Goal: Task Accomplishment & Management: Use online tool/utility

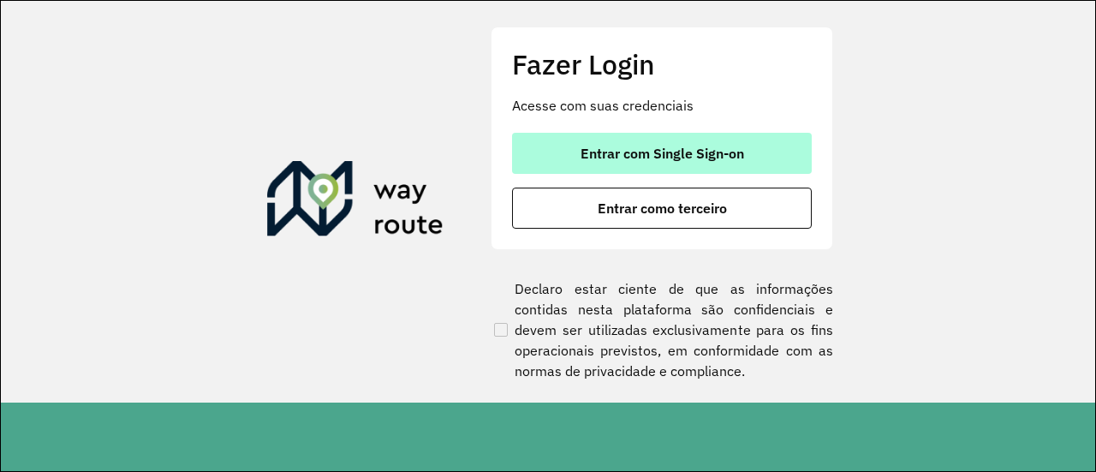
click at [623, 159] on span "Entrar com Single Sign-on" at bounding box center [663, 153] width 164 height 14
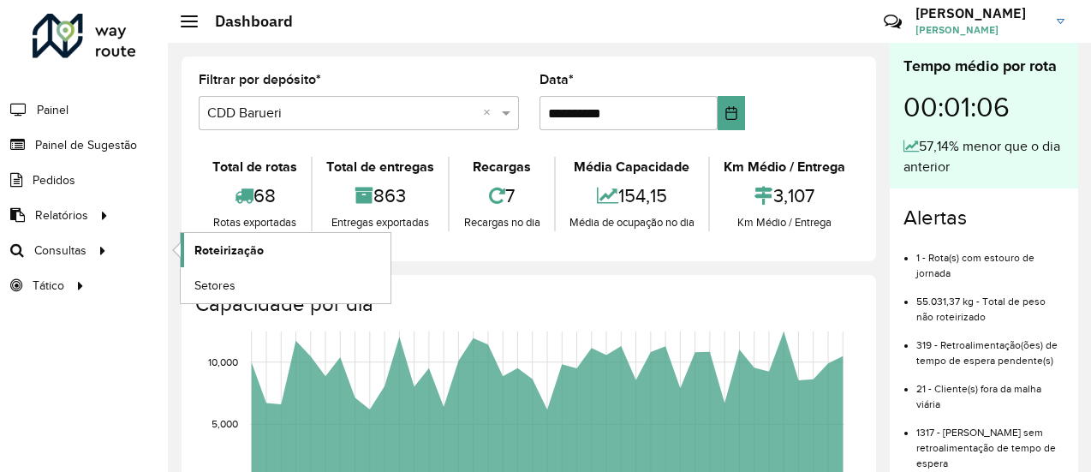
click at [223, 246] on span "Roteirização" at bounding box center [228, 251] width 69 height 18
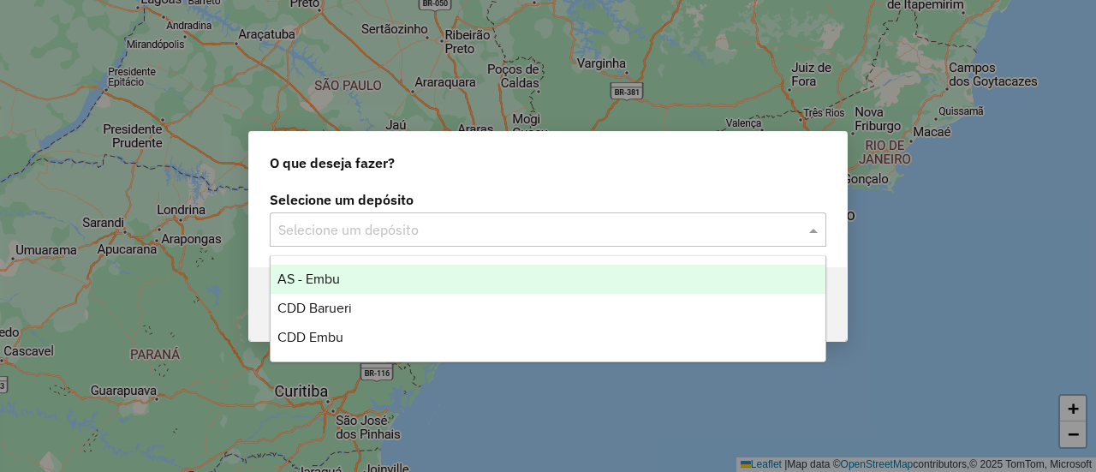
click at [373, 224] on input "text" at bounding box center [530, 230] width 505 height 21
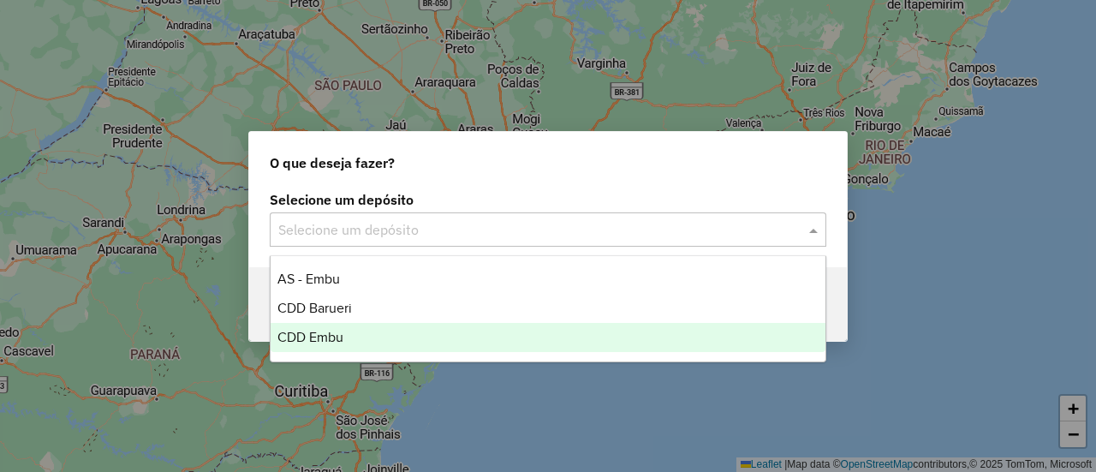
click at [333, 330] on span "CDD Embu" at bounding box center [311, 337] width 66 height 15
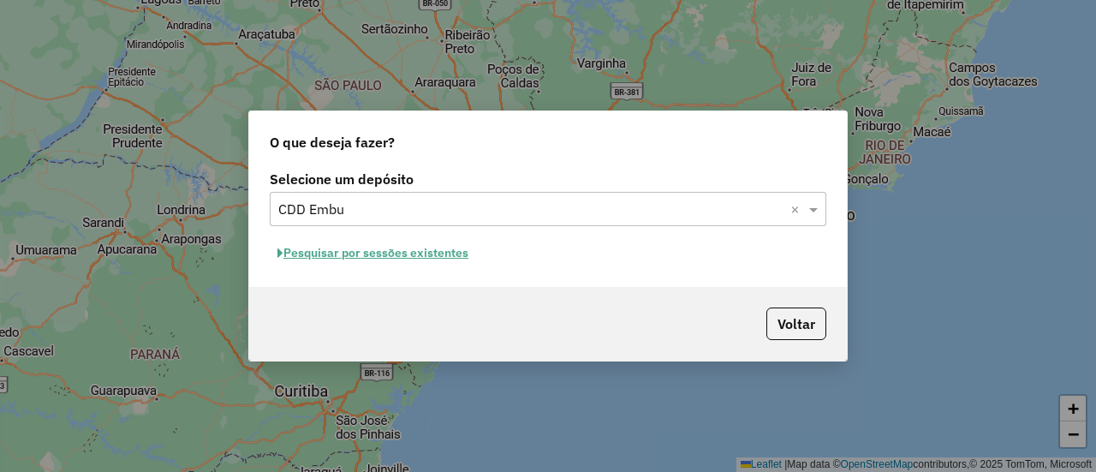
click at [380, 257] on button "Pesquisar por sessões existentes" at bounding box center [373, 253] width 206 height 27
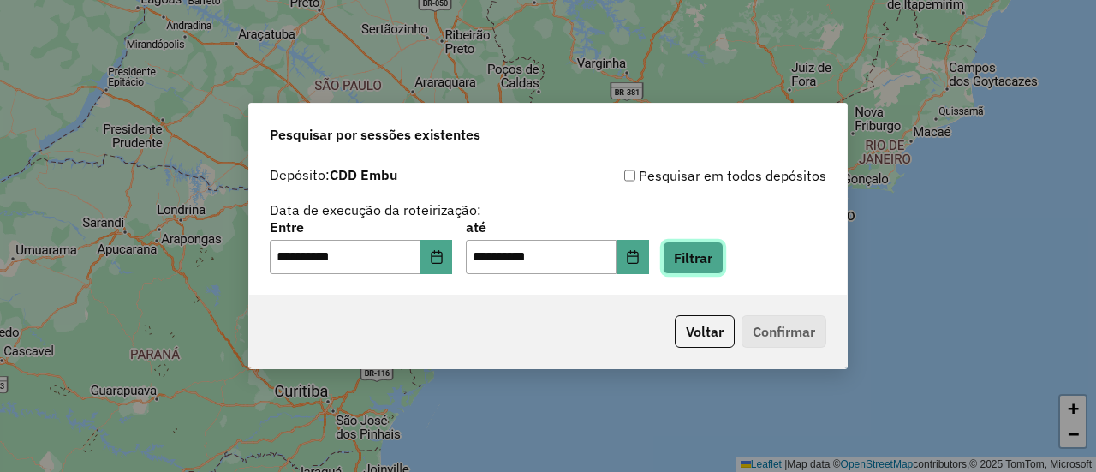
click at [724, 270] on button "Filtrar" at bounding box center [693, 258] width 61 height 33
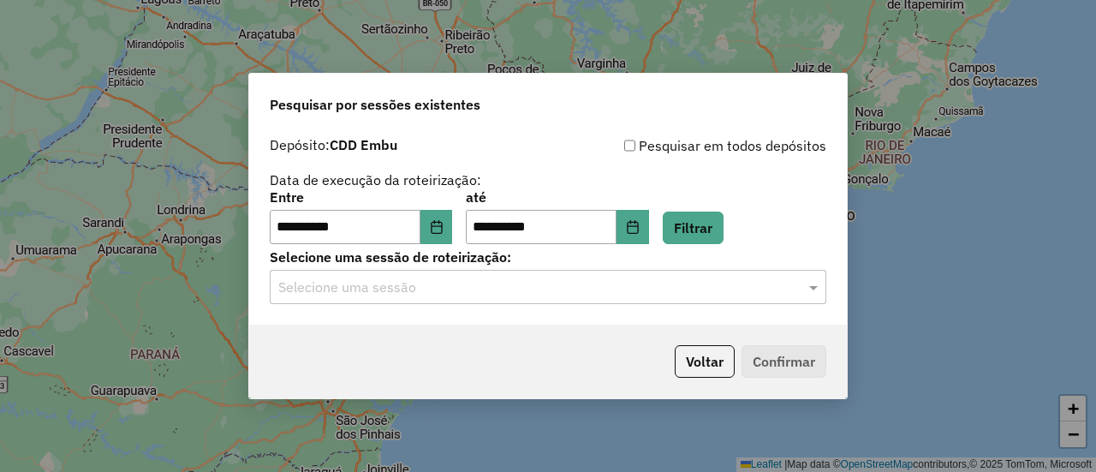
drag, startPoint x: 339, startPoint y: 309, endPoint x: 347, endPoint y: 302, distance: 10.9
click at [341, 308] on div "**********" at bounding box center [548, 226] width 598 height 196
click at [374, 284] on input "text" at bounding box center [530, 288] width 505 height 21
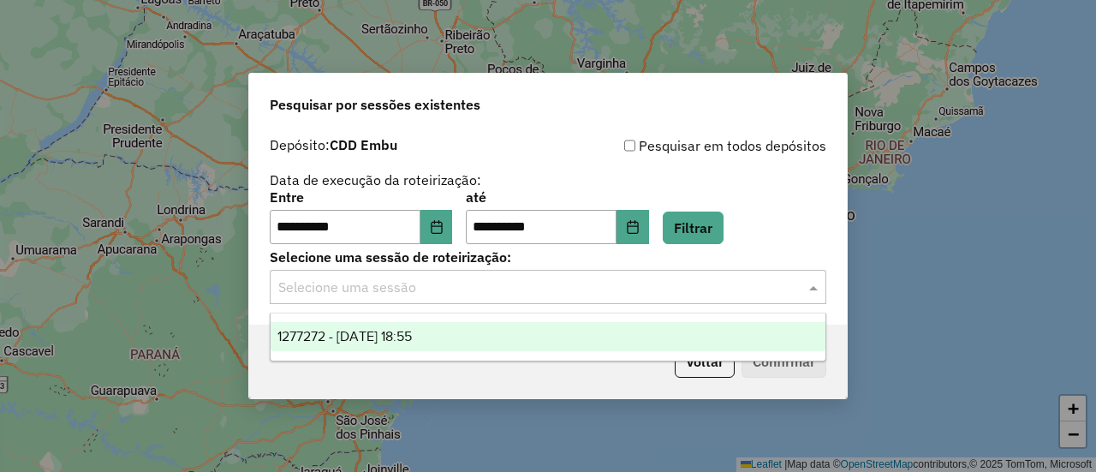
click at [388, 345] on div "1277272 - 17/09/2025 18:55" at bounding box center [548, 336] width 554 height 29
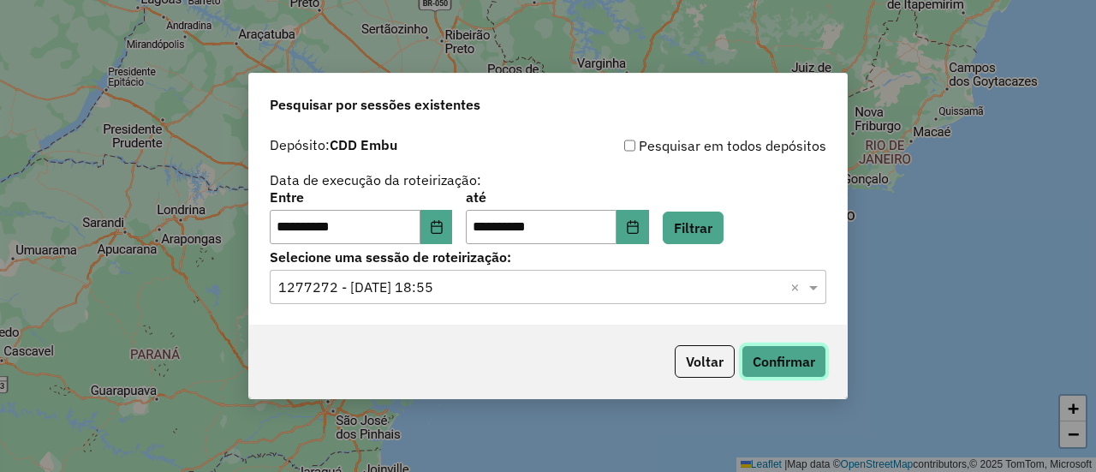
click at [815, 365] on button "Confirmar" at bounding box center [784, 361] width 85 height 33
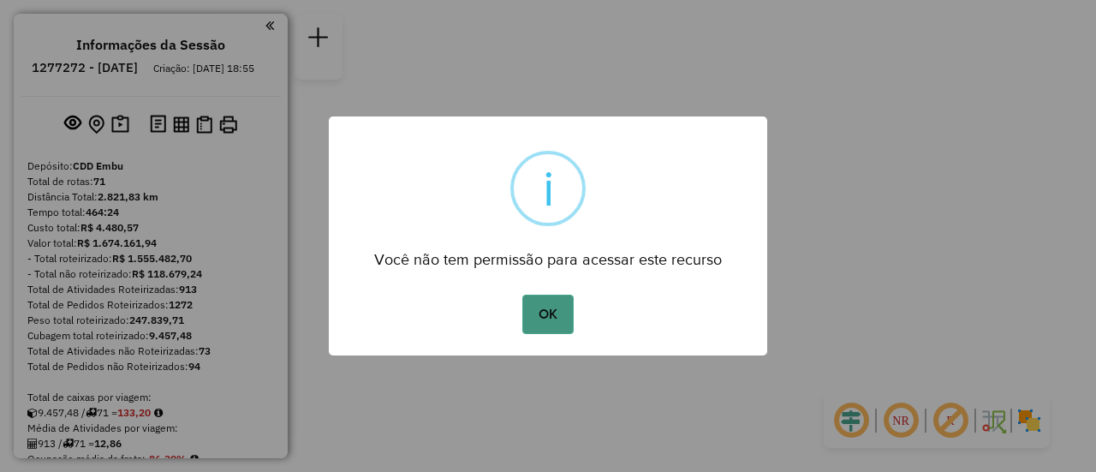
click at [560, 318] on button "OK" at bounding box center [548, 314] width 51 height 39
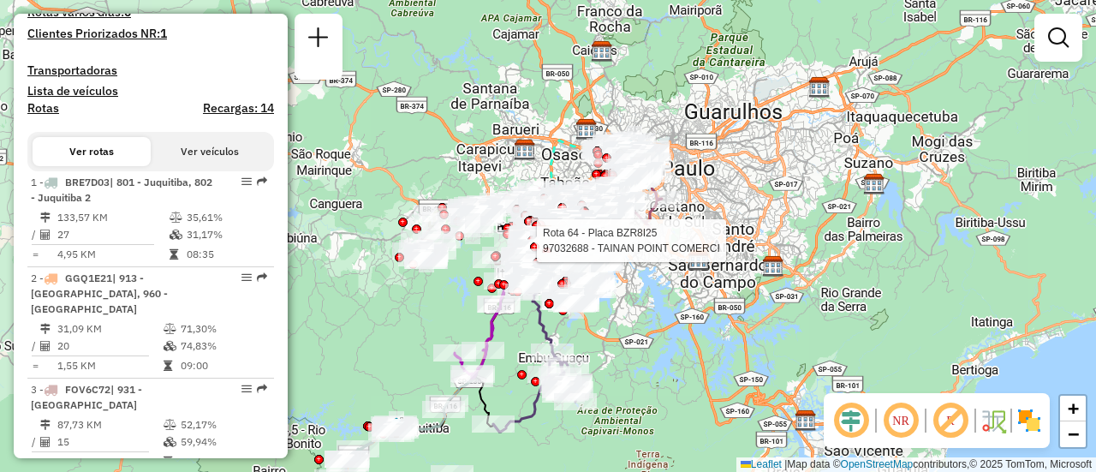
scroll to position [6853, 0]
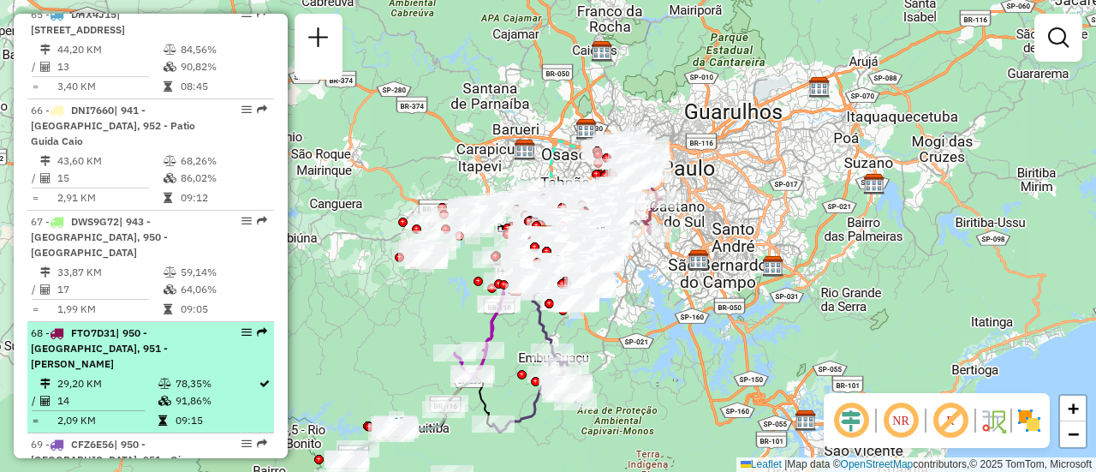
select select "**********"
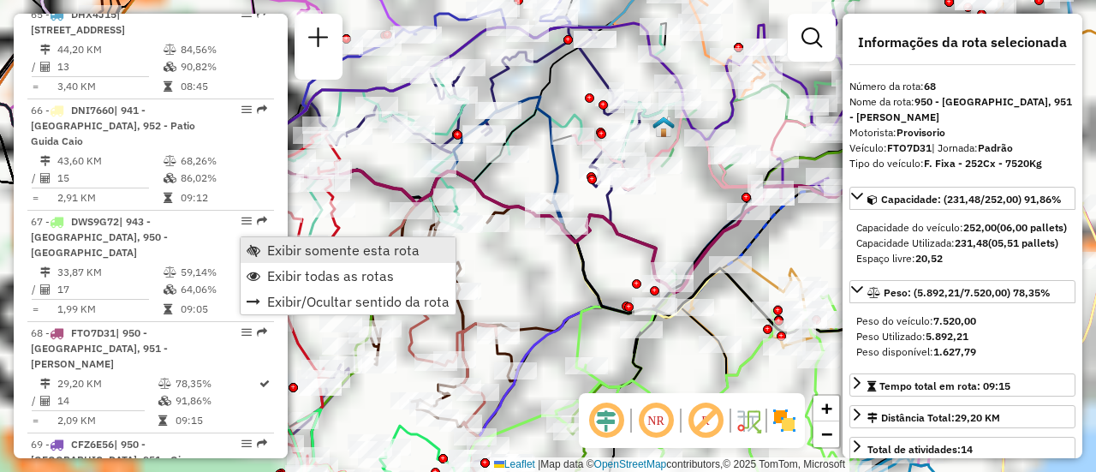
click at [293, 251] on span "Exibir somente esta rota" at bounding box center [343, 250] width 152 height 14
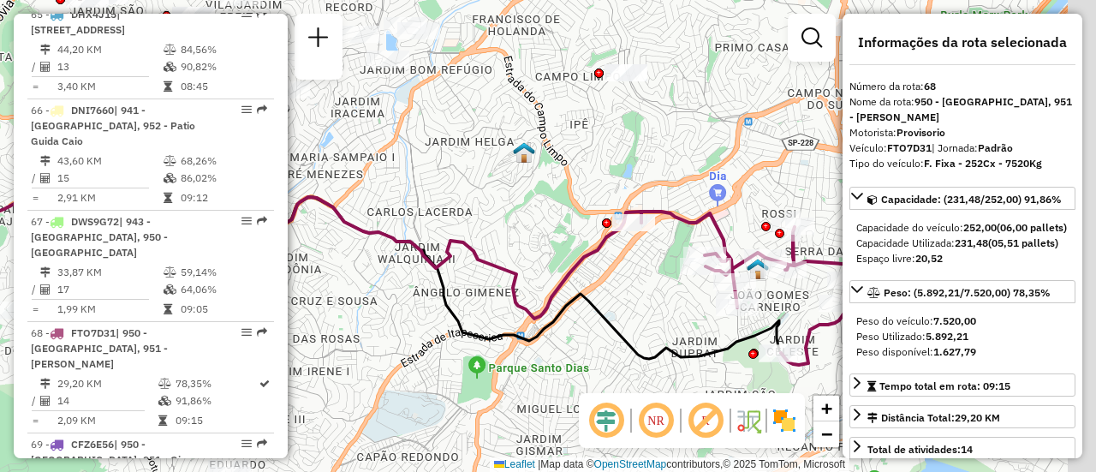
drag, startPoint x: 600, startPoint y: 185, endPoint x: 517, endPoint y: 248, distance: 104.0
click at [459, 212] on div "Janela de atendimento Grade de atendimento Capacidade Transportadoras Veículos …" at bounding box center [548, 236] width 1096 height 472
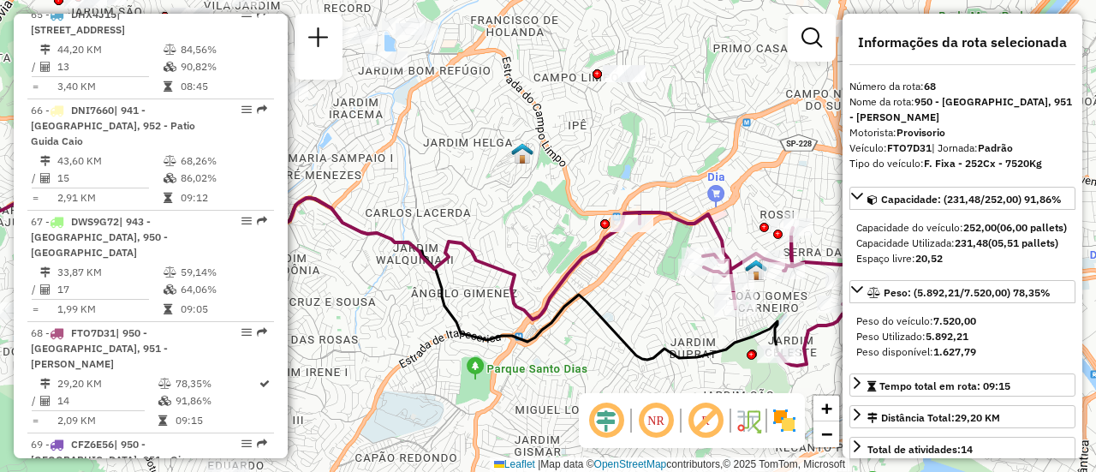
click at [666, 418] on em at bounding box center [656, 420] width 41 height 41
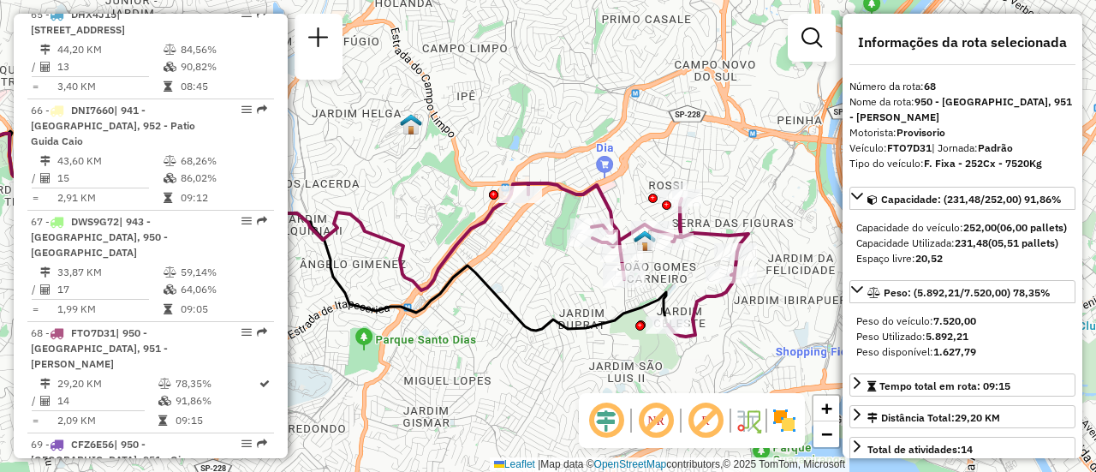
drag, startPoint x: 589, startPoint y: 275, endPoint x: 426, endPoint y: 233, distance: 168.9
click at [427, 233] on div "Janela de atendimento Grade de atendimento Capacidade Transportadoras Veículos …" at bounding box center [548, 236] width 1096 height 472
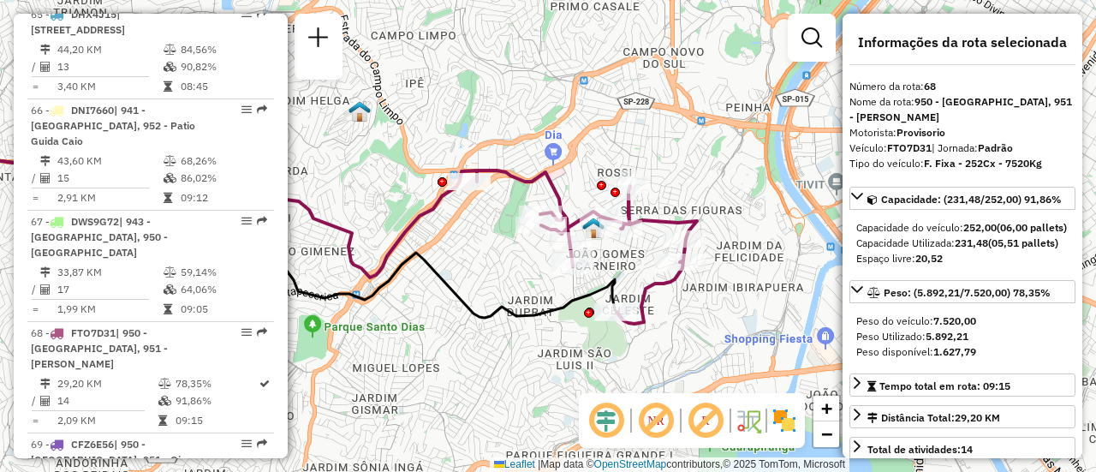
drag, startPoint x: 788, startPoint y: 423, endPoint x: 782, endPoint y: 412, distance: 12.6
click at [789, 423] on img at bounding box center [784, 420] width 27 height 27
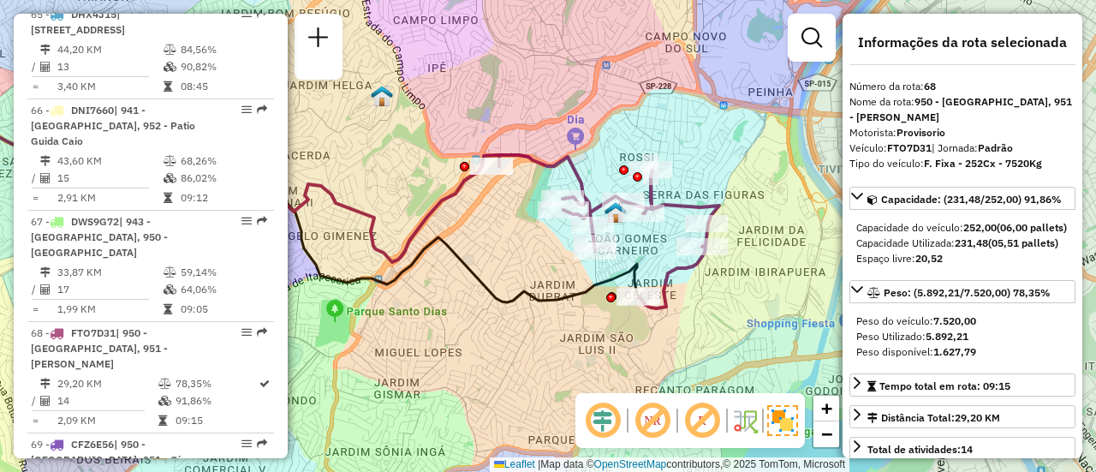
drag, startPoint x: 470, startPoint y: 242, endPoint x: 493, endPoint y: 225, distance: 28.8
click at [493, 225] on div "Janela de atendimento Grade de atendimento Capacidade Transportadoras Veículos …" at bounding box center [548, 236] width 1096 height 472
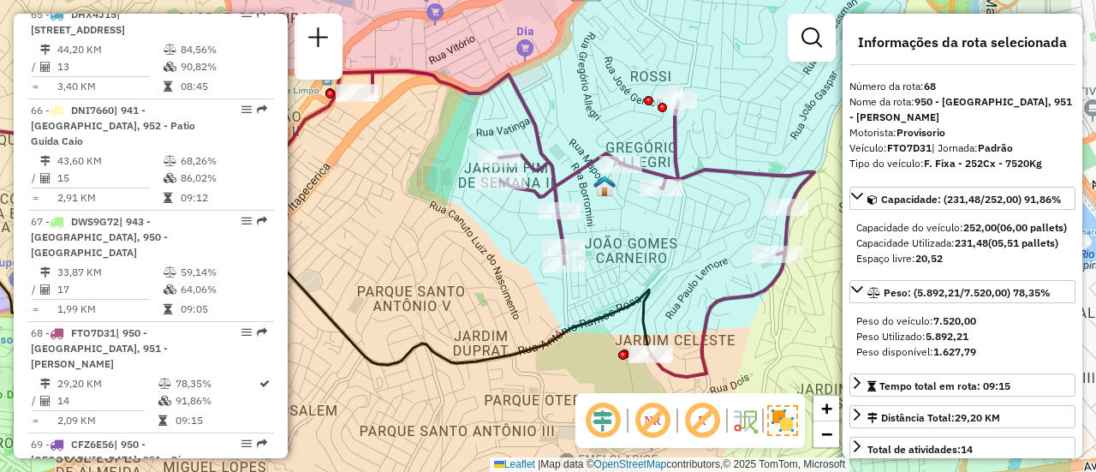
drag, startPoint x: 535, startPoint y: 218, endPoint x: 401, endPoint y: 208, distance: 134.9
click at [401, 208] on div "Janela de atendimento Grade de atendimento Capacidade Transportadoras Veículos …" at bounding box center [548, 236] width 1096 height 472
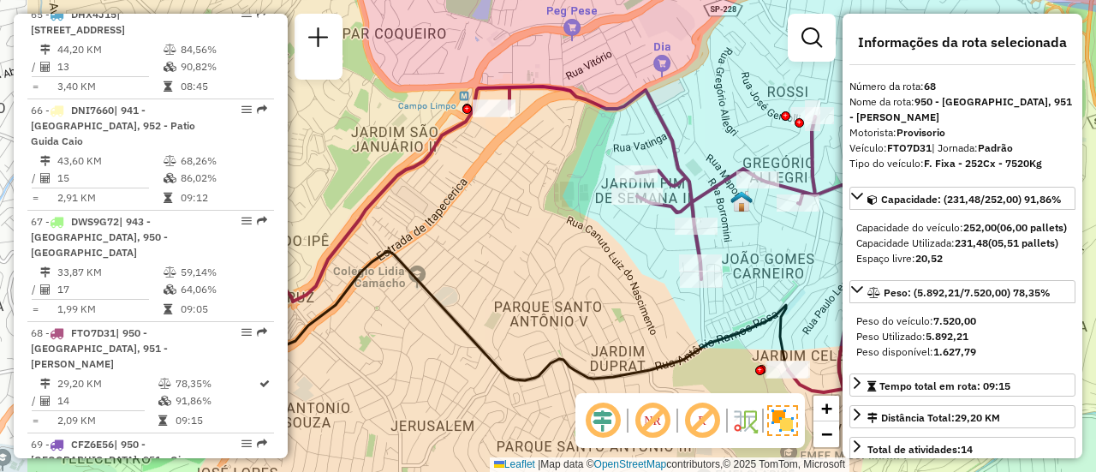
drag, startPoint x: 574, startPoint y: 109, endPoint x: 720, endPoint y: 124, distance: 147.3
click at [720, 124] on div "Janela de atendimento Grade de atendimento Capacidade Transportadoras Veículos …" at bounding box center [548, 236] width 1096 height 472
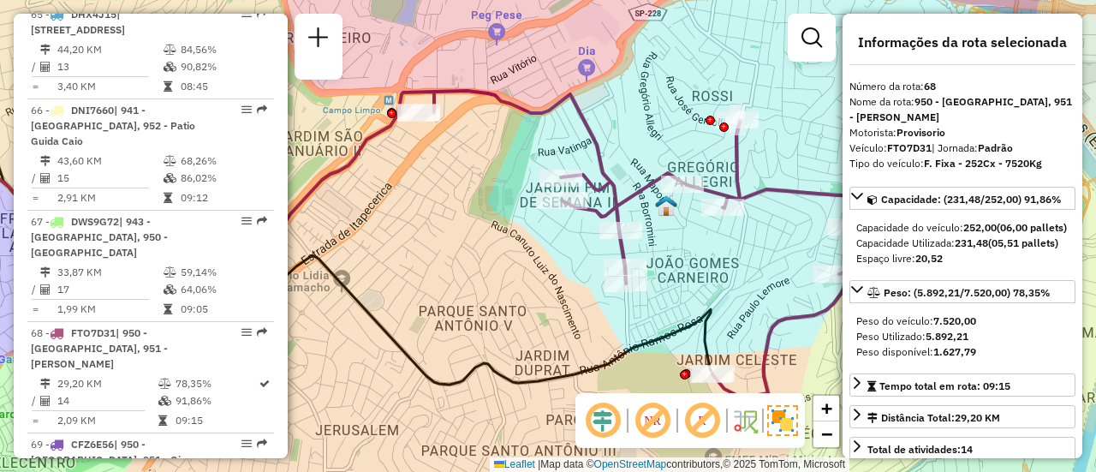
drag, startPoint x: 558, startPoint y: 199, endPoint x: 469, endPoint y: 205, distance: 89.3
click at [469, 205] on div "Janela de atendimento Grade de atendimento Capacidade Transportadoras Veículos …" at bounding box center [548, 236] width 1096 height 472
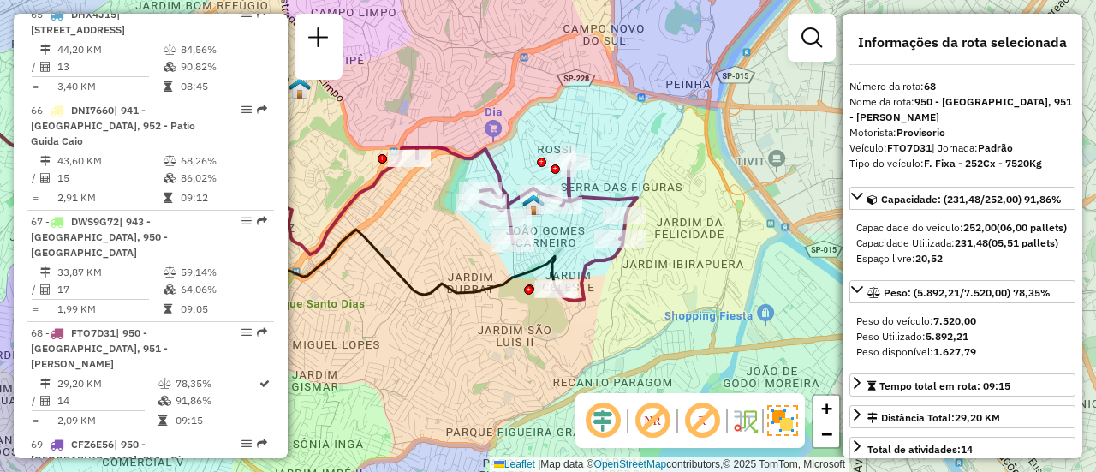
drag, startPoint x: 475, startPoint y: 208, endPoint x: 444, endPoint y: 206, distance: 30.9
click at [443, 206] on div "Janela de atendimento Grade de atendimento Capacidade Transportadoras Veículos …" at bounding box center [548, 236] width 1096 height 472
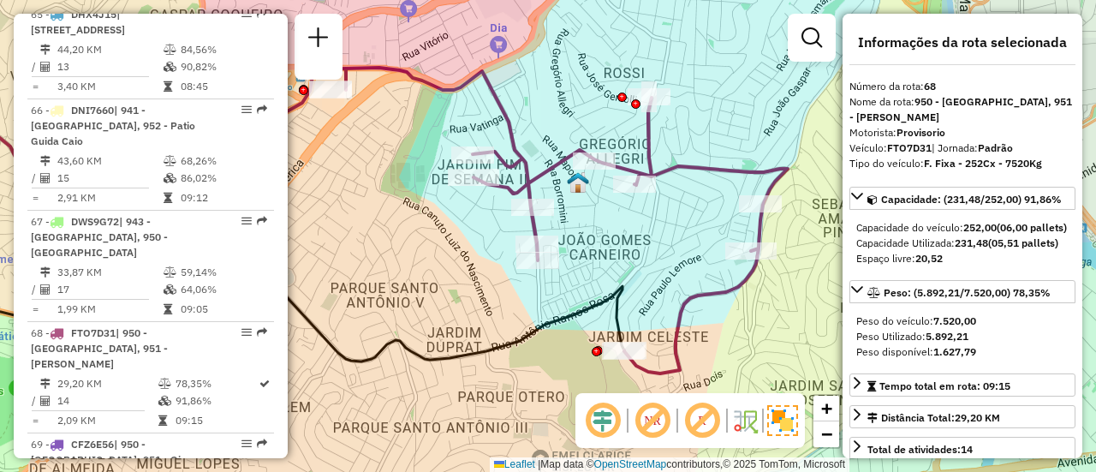
drag, startPoint x: 456, startPoint y: 207, endPoint x: 419, endPoint y: 181, distance: 45.4
click at [419, 181] on div "Janela de atendimento Grade de atendimento Capacidade Transportadoras Veículos …" at bounding box center [548, 236] width 1096 height 472
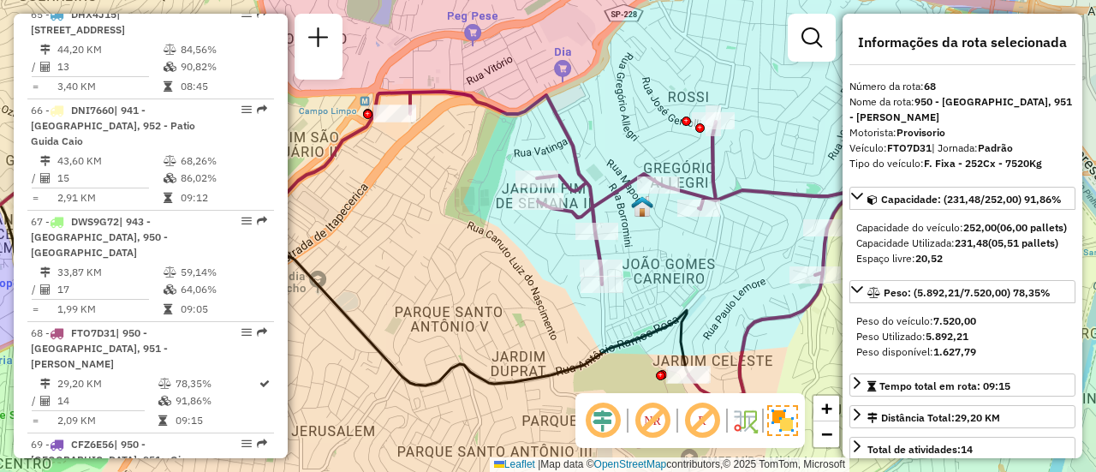
drag, startPoint x: 400, startPoint y: 134, endPoint x: 518, endPoint y: 199, distance: 134.5
click at [511, 191] on div "Janela de atendimento Grade de atendimento Capacidade Transportadoras Veículos …" at bounding box center [548, 236] width 1096 height 472
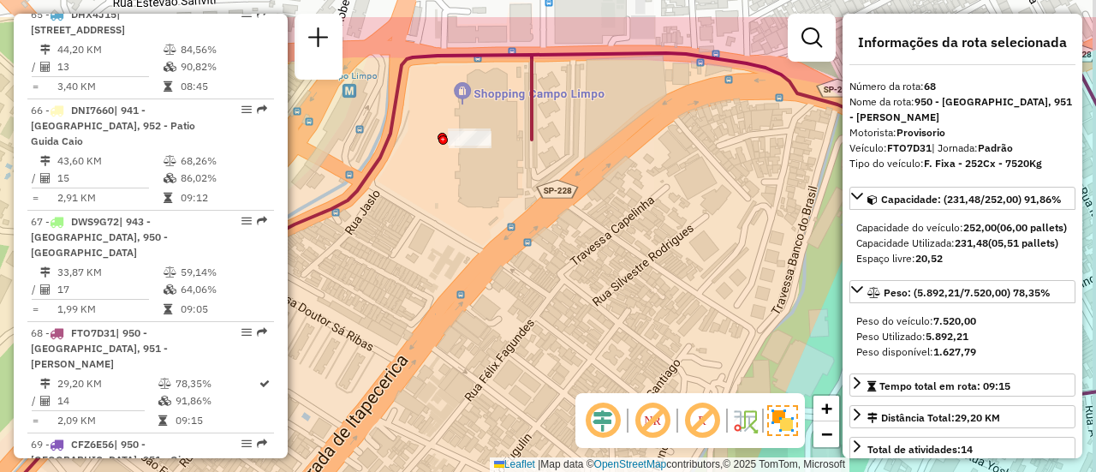
drag, startPoint x: 487, startPoint y: 149, endPoint x: 478, endPoint y: 216, distance: 67.4
click at [481, 217] on div "Janela de atendimento Grade de atendimento Capacidade Transportadoras Veículos …" at bounding box center [548, 236] width 1096 height 472
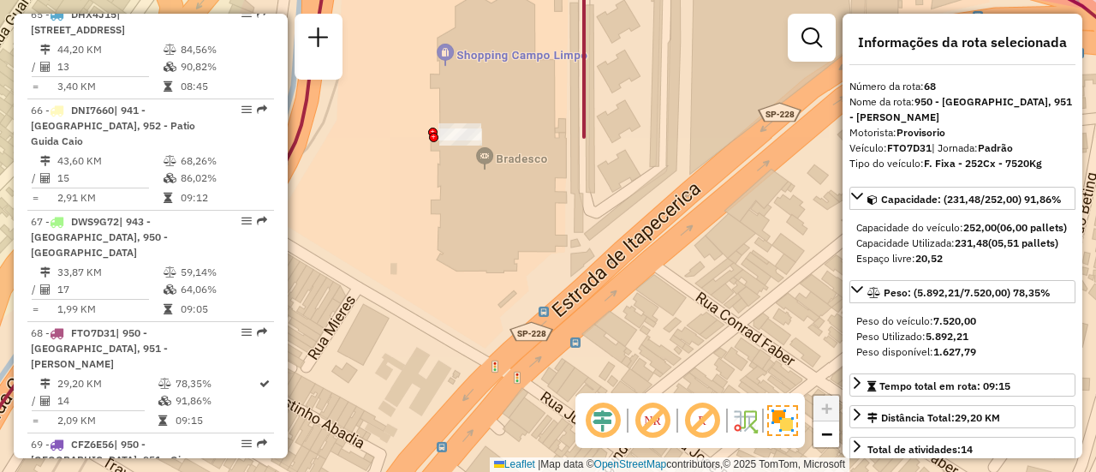
drag, startPoint x: 477, startPoint y: 153, endPoint x: 466, endPoint y: 177, distance: 26.4
click at [466, 177] on div "Janela de atendimento Grade de atendimento Capacidade Transportadoras Veículos …" at bounding box center [548, 236] width 1096 height 472
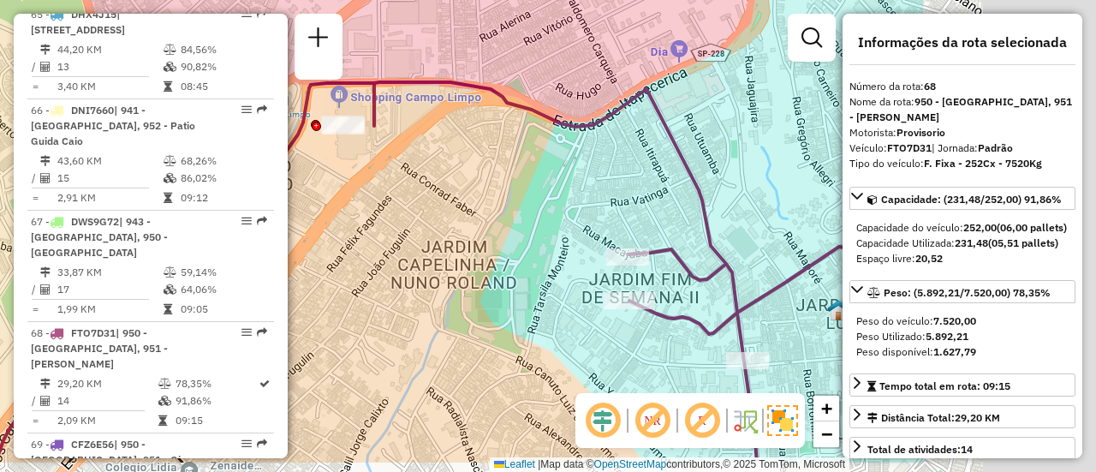
drag, startPoint x: 750, startPoint y: 246, endPoint x: 468, endPoint y: 189, distance: 288.3
click at [468, 189] on div "Janela de atendimento Grade de atendimento Capacidade Transportadoras Veículos …" at bounding box center [548, 236] width 1096 height 472
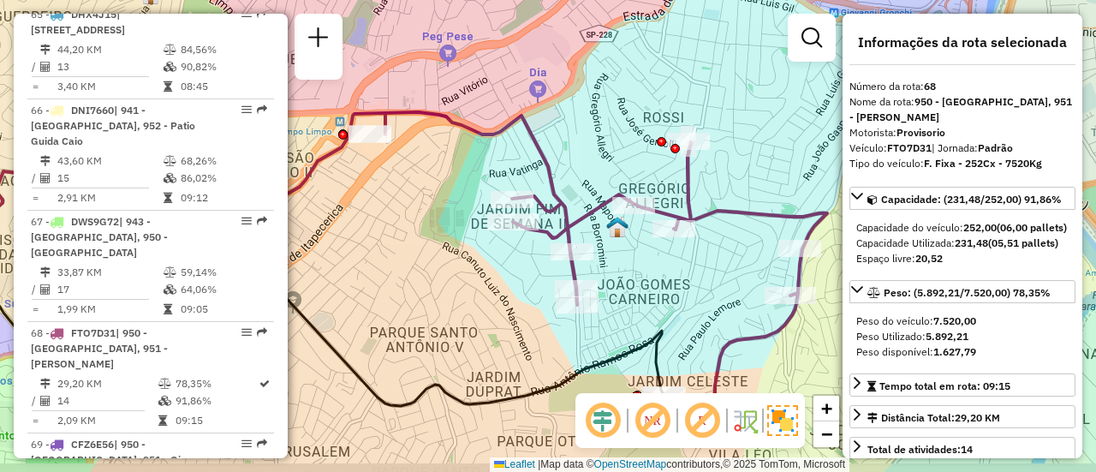
drag, startPoint x: 434, startPoint y: 254, endPoint x: 397, endPoint y: 229, distance: 44.4
click at [397, 230] on div "Janela de atendimento Grade de atendimento Capacidade Transportadoras Veículos …" at bounding box center [548, 236] width 1096 height 472
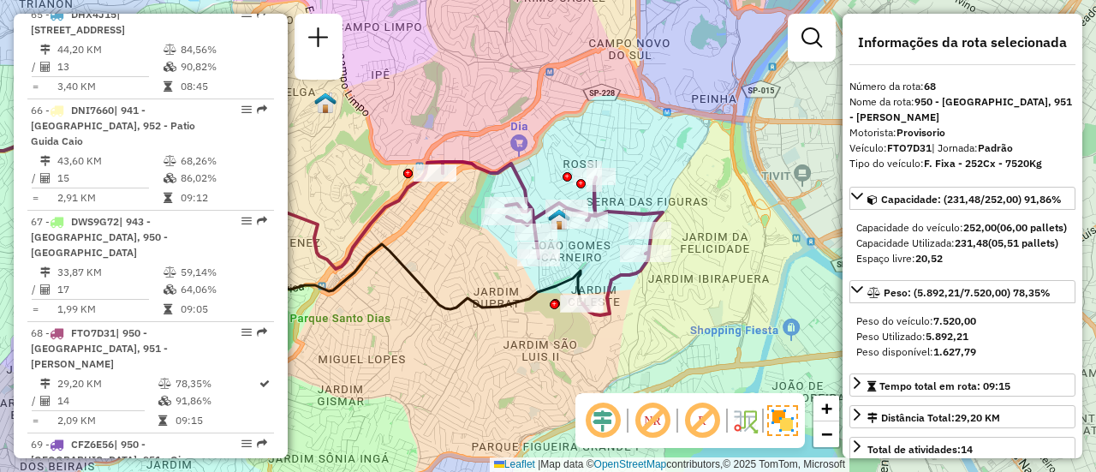
drag, startPoint x: 649, startPoint y: 188, endPoint x: 719, endPoint y: 173, distance: 70.9
click at [717, 174] on div "Janela de atendimento Grade de atendimento Capacidade Transportadoras Veículos …" at bounding box center [548, 236] width 1096 height 472
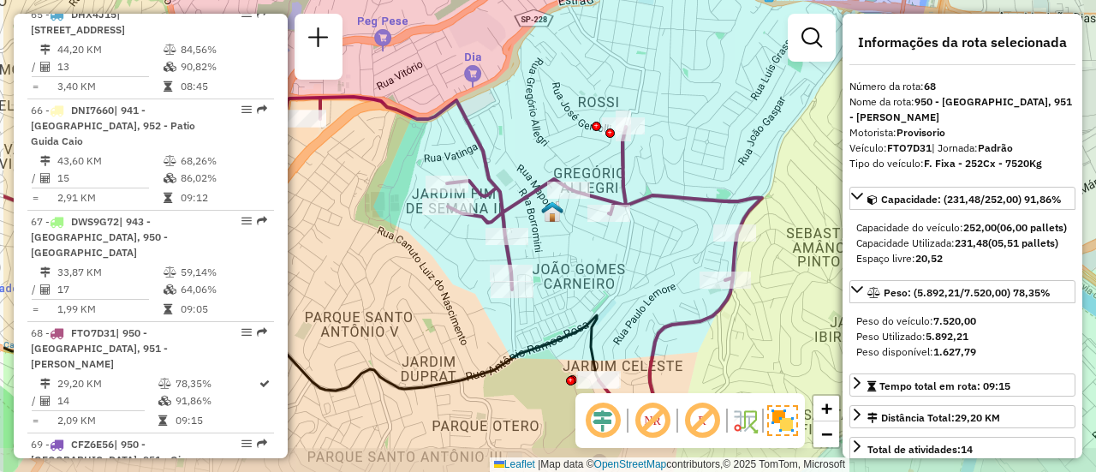
drag, startPoint x: 657, startPoint y: 175, endPoint x: 776, endPoint y: 134, distance: 126.0
click at [776, 134] on div "Janela de atendimento Grade de atendimento Capacidade Transportadoras Veículos …" at bounding box center [548, 236] width 1096 height 472
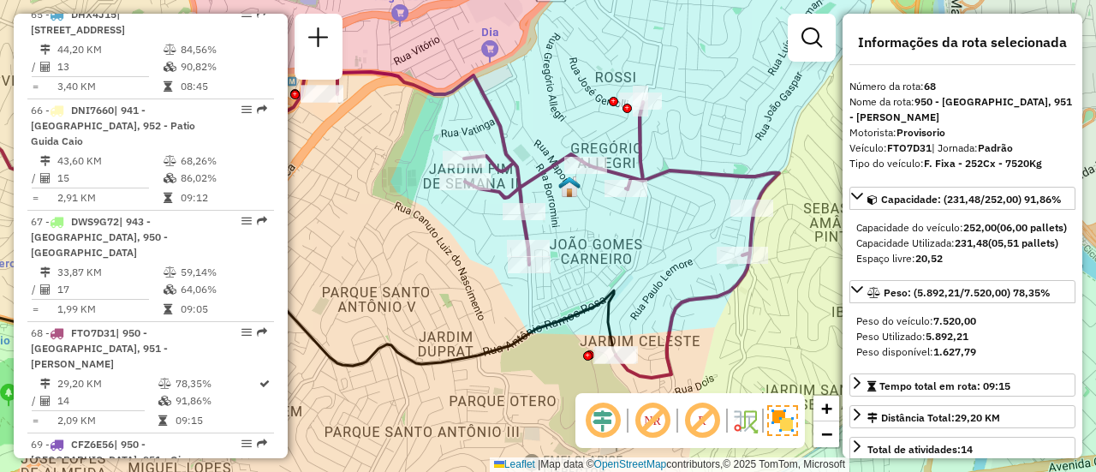
drag, startPoint x: 778, startPoint y: 126, endPoint x: 788, endPoint y: 99, distance: 29.3
click at [788, 99] on div "Janela de atendimento Grade de atendimento Capacidade Transportadoras Veículos …" at bounding box center [548, 236] width 1096 height 472
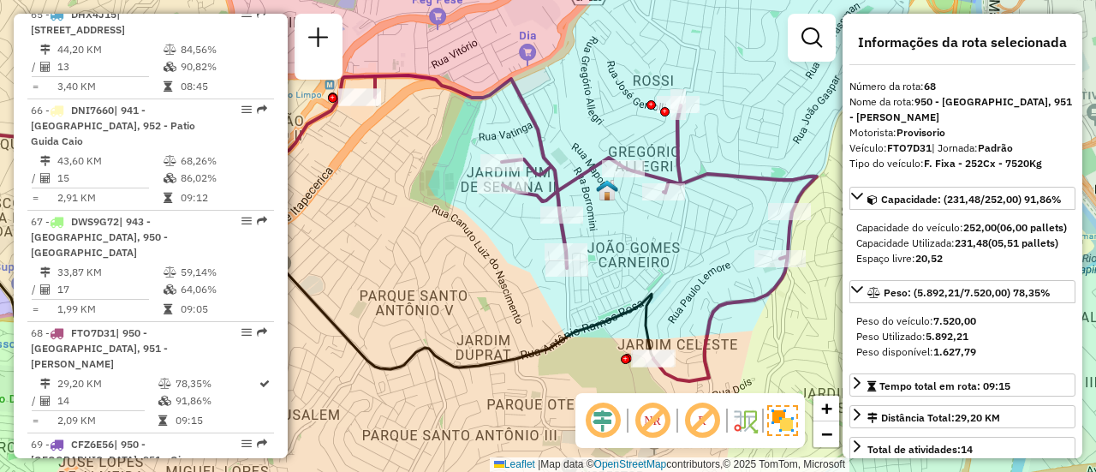
drag, startPoint x: 747, startPoint y: 136, endPoint x: 785, endPoint y: 145, distance: 39.5
click at [785, 145] on div "Janela de atendimento Grade de atendimento Capacidade Transportadoras Veículos …" at bounding box center [548, 236] width 1096 height 472
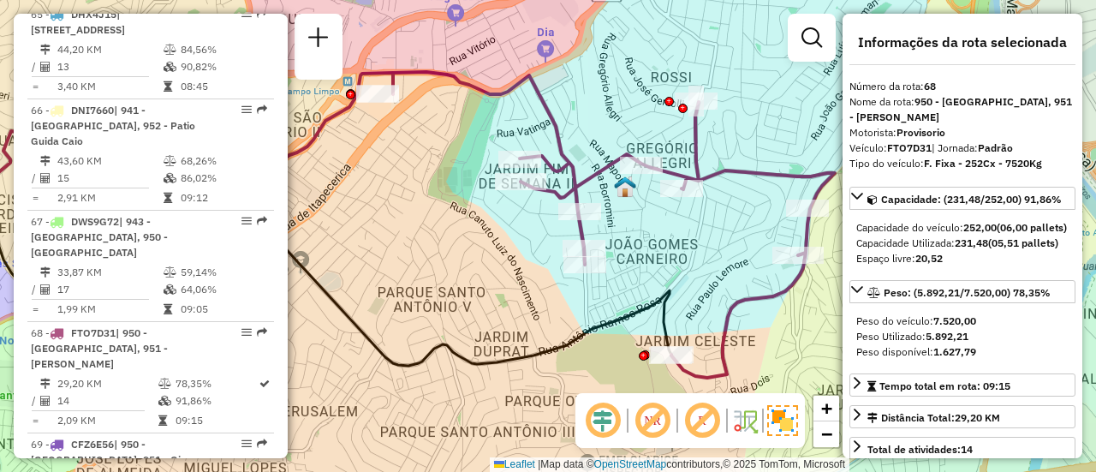
drag, startPoint x: 423, startPoint y: 170, endPoint x: 440, endPoint y: 167, distance: 17.5
click at [440, 167] on div "Janela de atendimento Grade de atendimento Capacidade Transportadoras Veículos …" at bounding box center [548, 236] width 1096 height 472
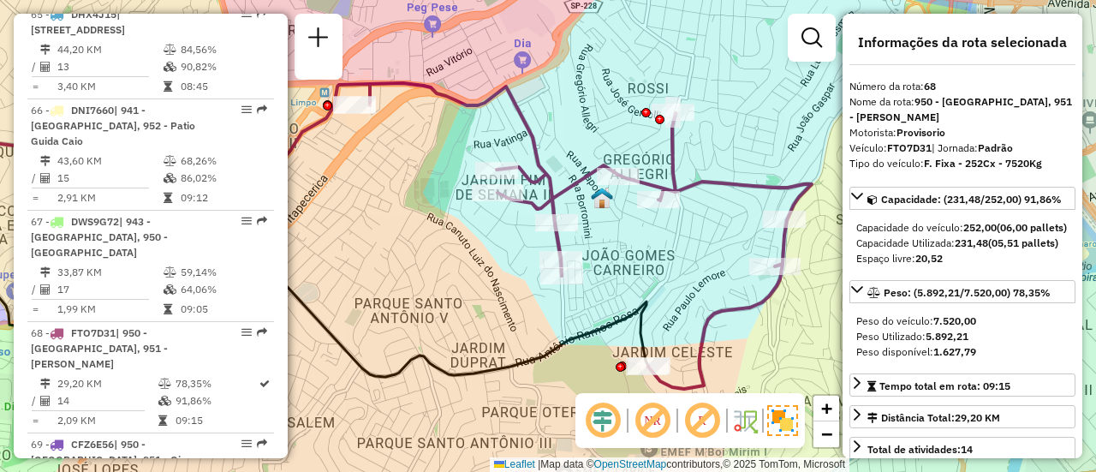
drag, startPoint x: 427, startPoint y: 196, endPoint x: 403, endPoint y: 208, distance: 26.8
click at [403, 207] on div "Janela de atendimento Grade de atendimento Capacidade Transportadoras Veículos …" at bounding box center [548, 236] width 1096 height 472
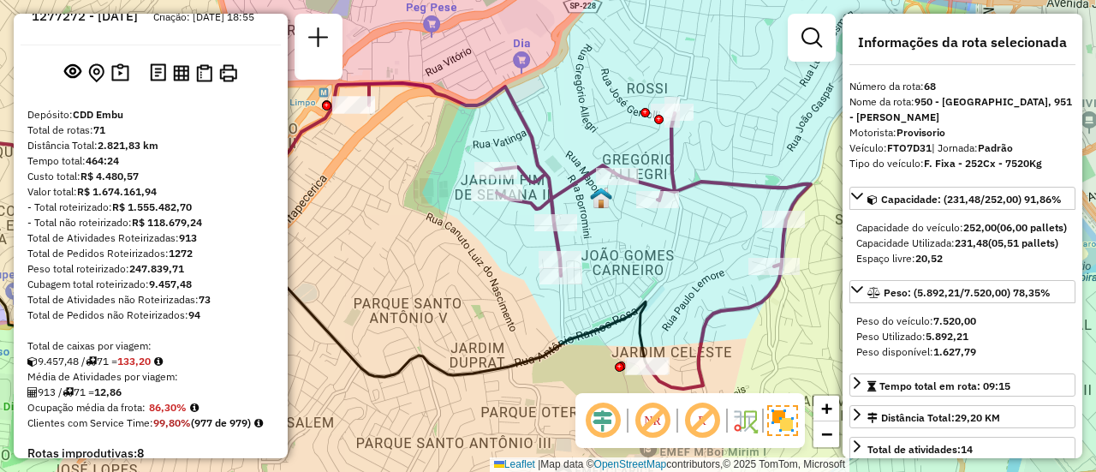
scroll to position [0, 0]
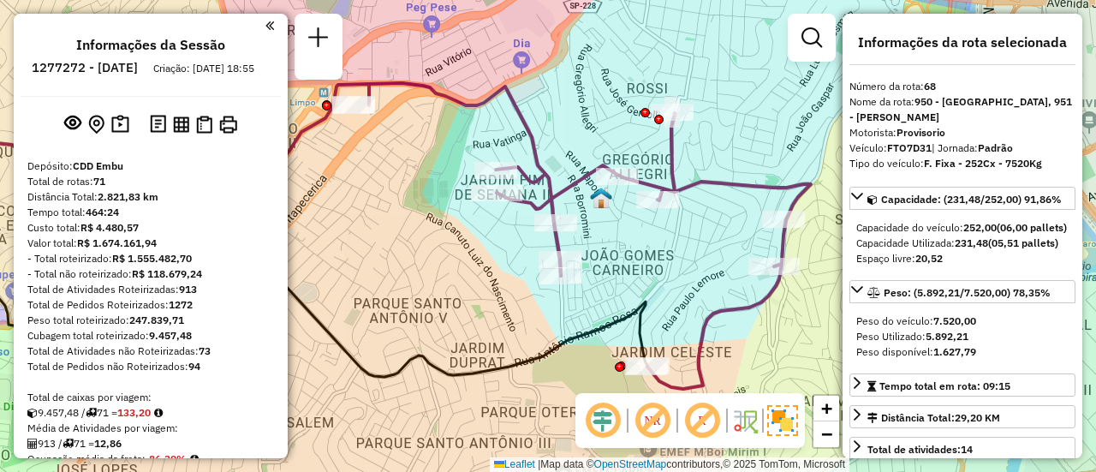
click at [266, 26] on em at bounding box center [270, 25] width 9 height 15
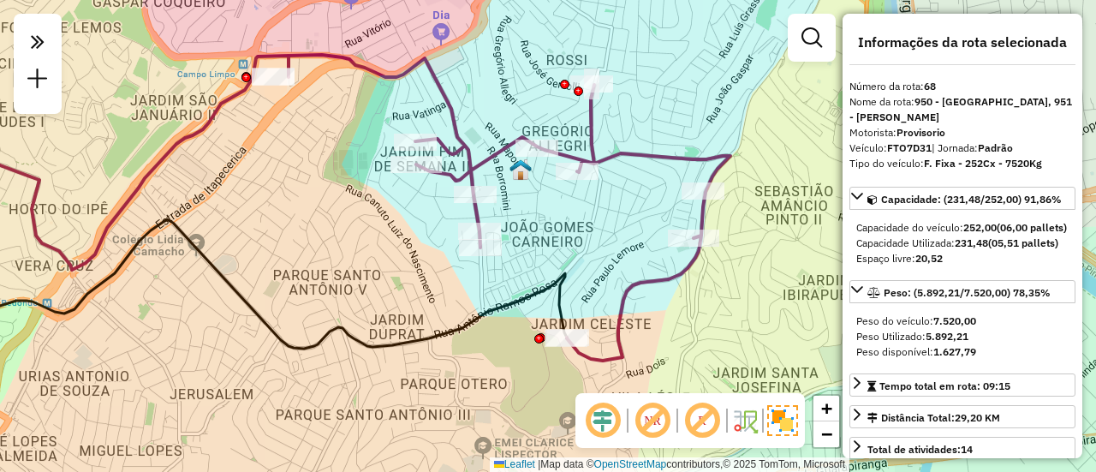
drag, startPoint x: 367, startPoint y: 249, endPoint x: 286, endPoint y: 221, distance: 85.3
click at [286, 221] on div "Janela de atendimento Grade de atendimento Capacidade Transportadoras Veículos …" at bounding box center [548, 236] width 1096 height 472
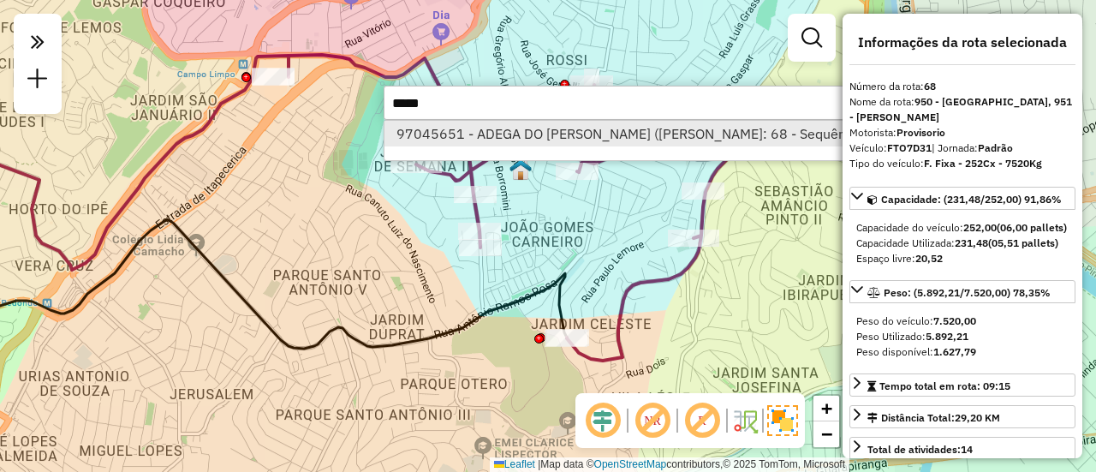
type input "*****"
click at [524, 138] on li "97045651 - ADEGA DO [PERSON_NAME] ([PERSON_NAME]: 68 - Sequência: 11)" at bounding box center [645, 134] width 520 height 26
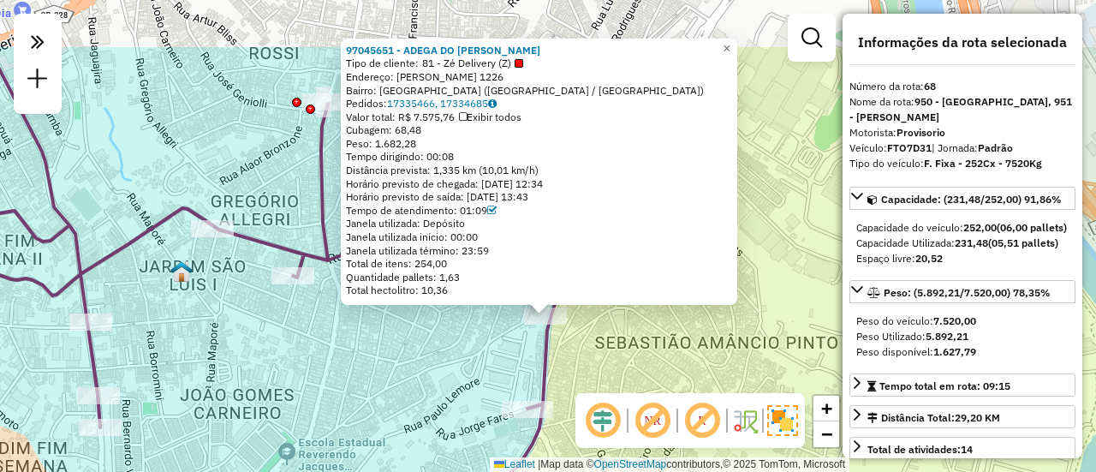
drag, startPoint x: 564, startPoint y: 265, endPoint x: 589, endPoint y: 354, distance: 92.7
click at [589, 354] on div "97045651 - ADEGA DO [PERSON_NAME] de cliente: 81 - [PERSON_NAME] (Z) Endereço: …" at bounding box center [548, 236] width 1096 height 472
